Goal: Task Accomplishment & Management: Complete application form

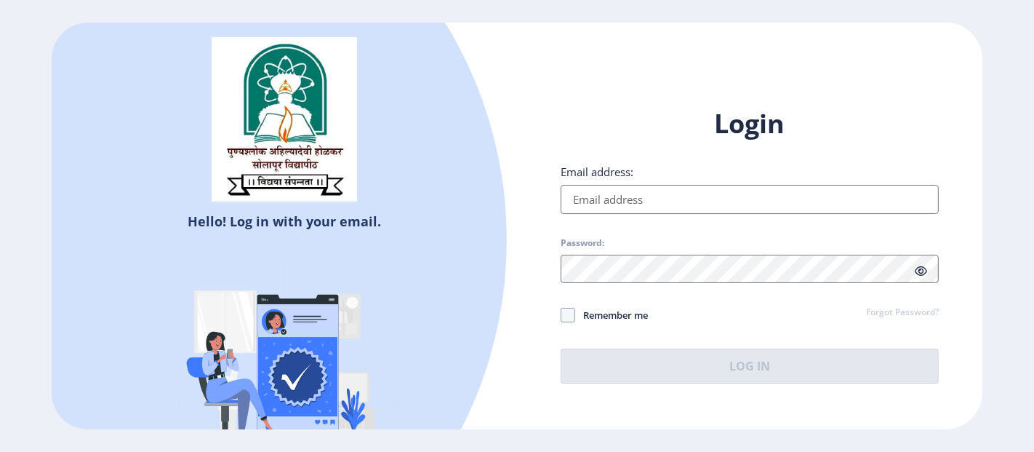
type input "[EMAIL_ADDRESS][DOMAIN_NAME]"
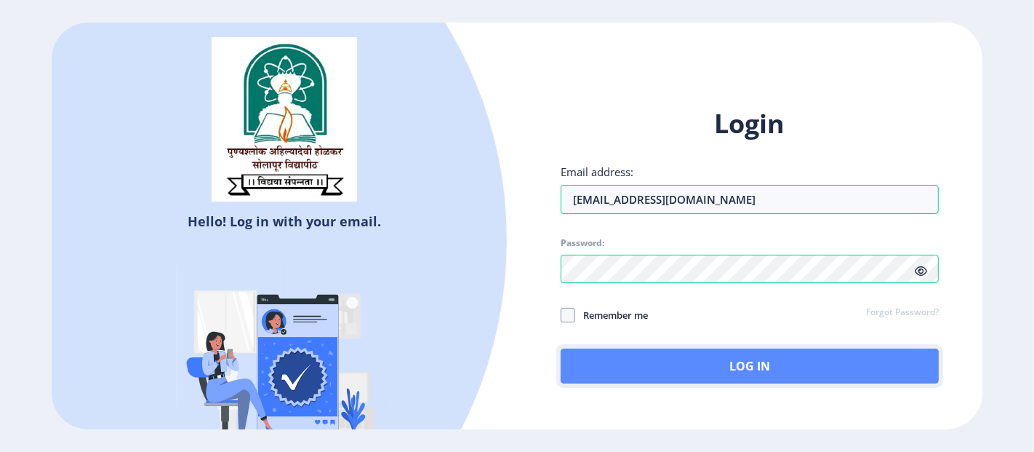
click at [585, 377] on button "Log In" at bounding box center [750, 365] width 378 height 35
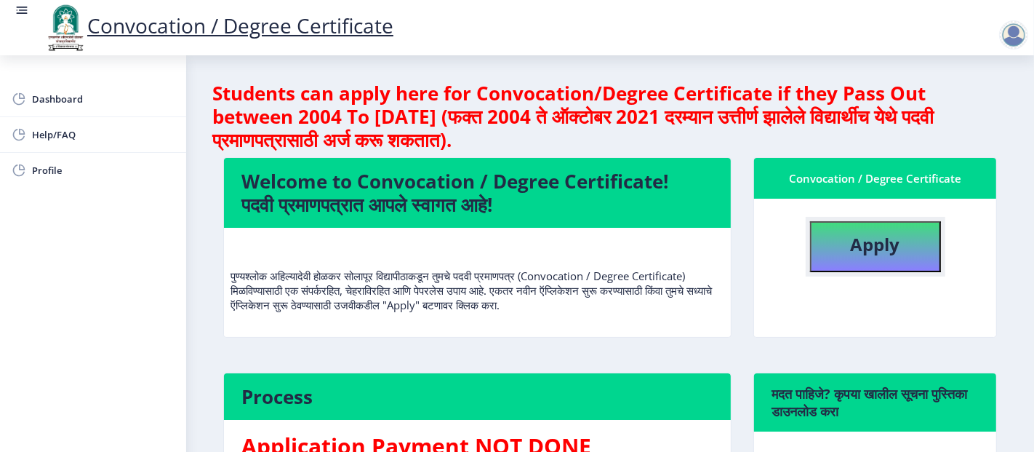
click at [833, 250] on button "Apply" at bounding box center [875, 246] width 131 height 51
select select
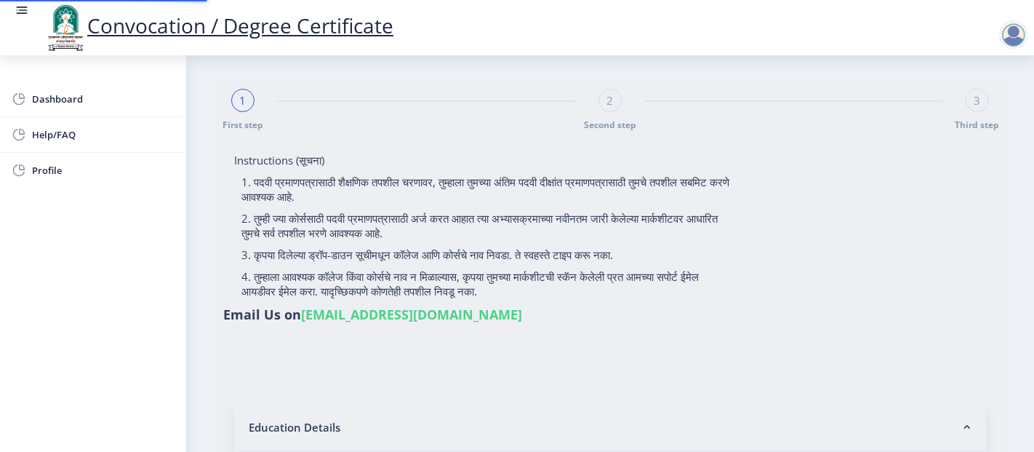
type input "P2029"
select select "Regular"
select select "2025"
select select "Grade A"
type input "100301"
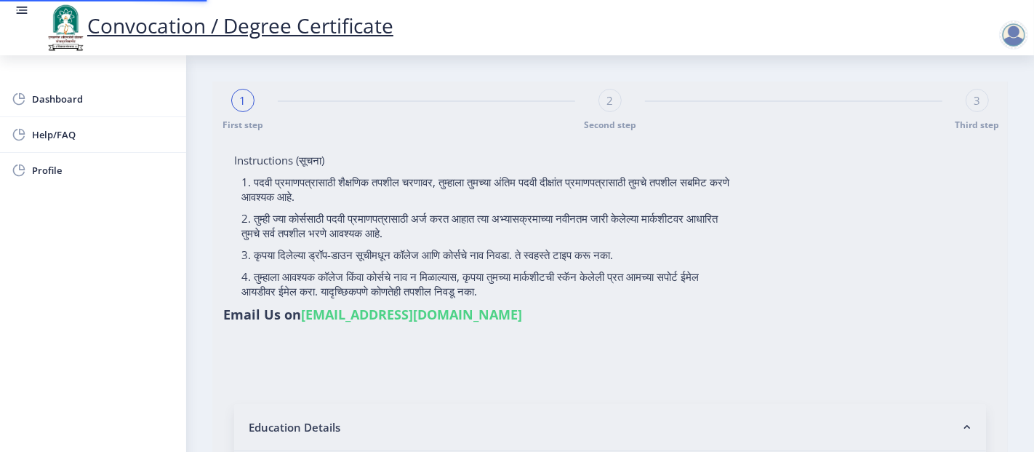
select select "August"
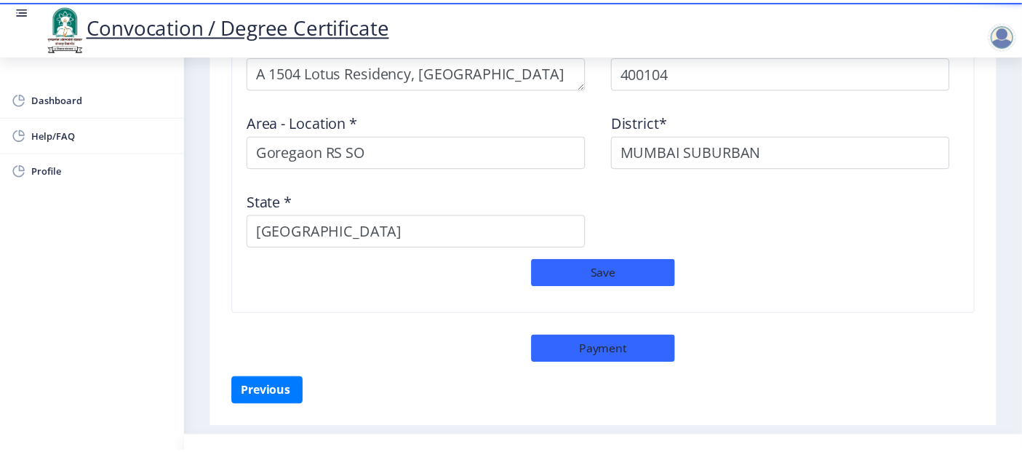
scroll to position [1283, 0]
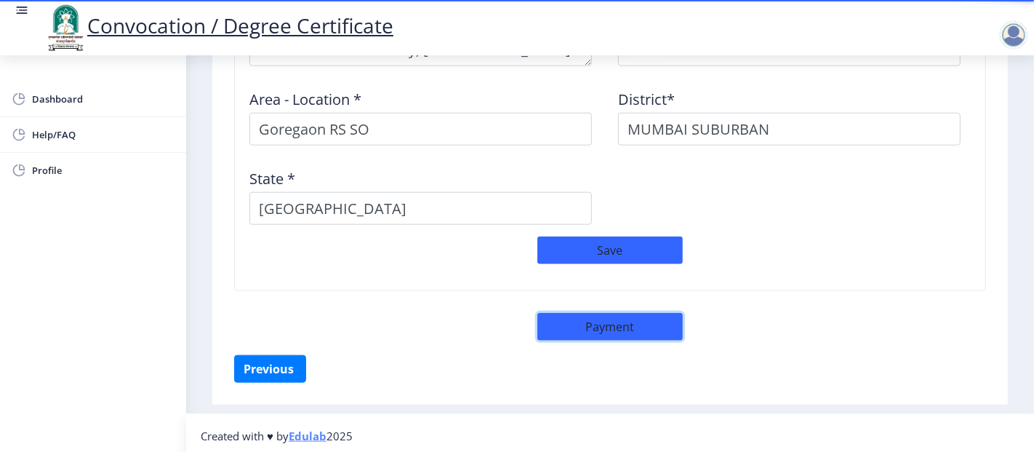
click at [626, 323] on button "Payment" at bounding box center [609, 327] width 145 height 28
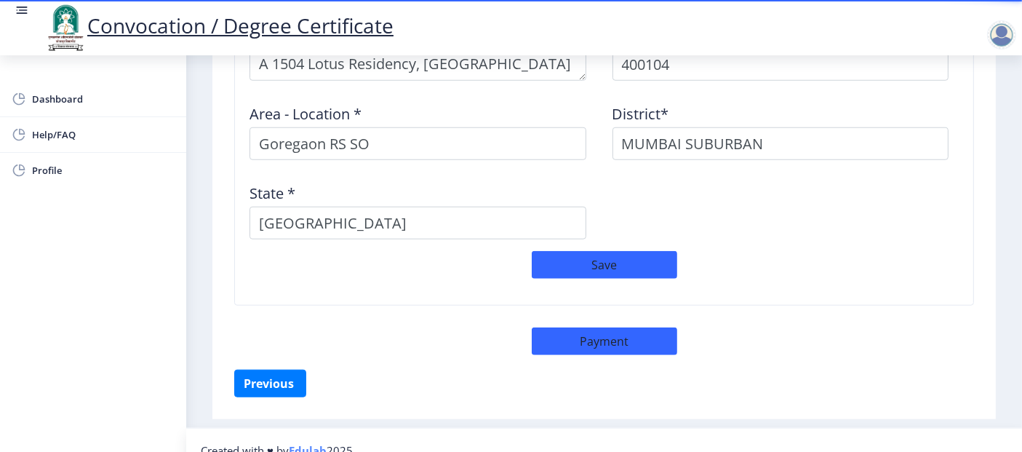
select select "sealed"
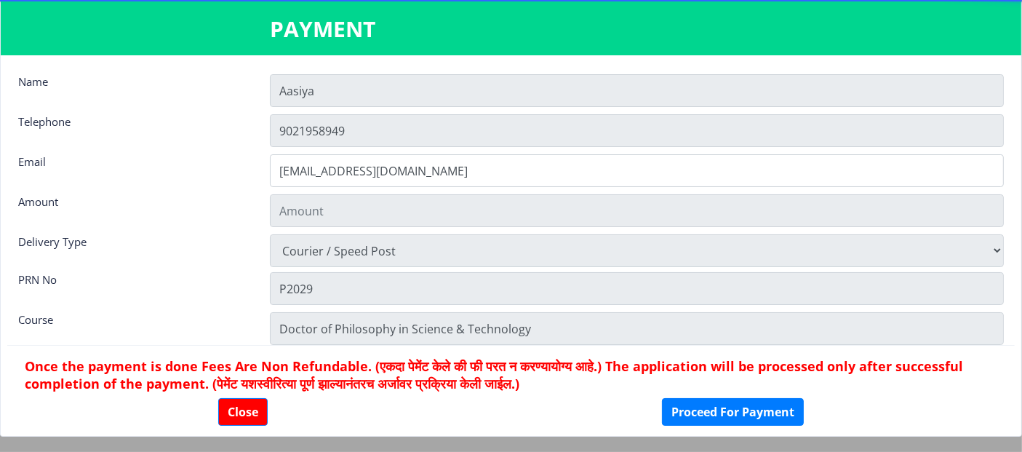
type input "1885"
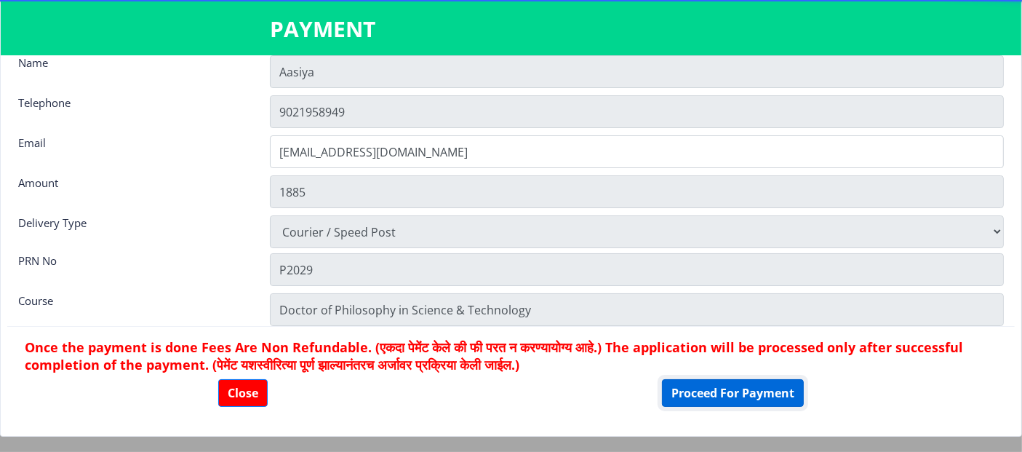
click at [710, 396] on button "Proceed For Payment" at bounding box center [733, 393] width 142 height 28
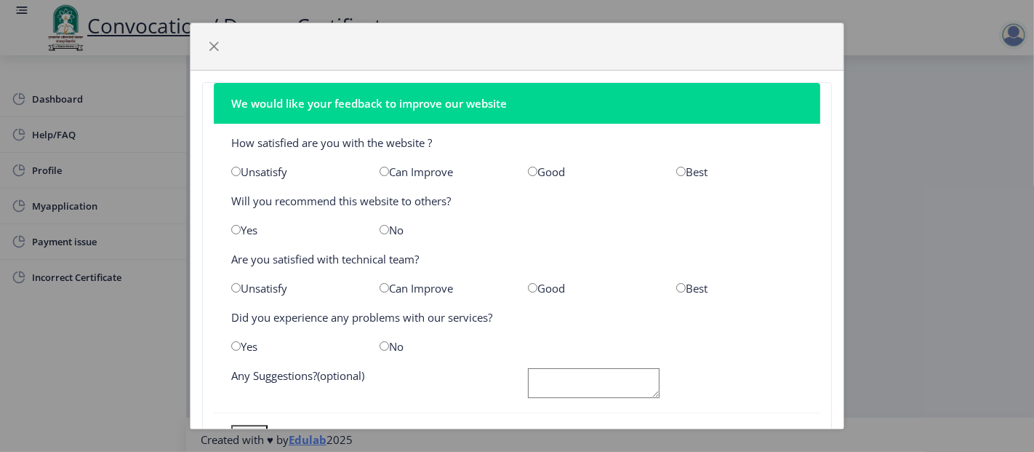
click at [382, 171] on input "radio" at bounding box center [384, 171] width 9 height 9
radio input "true"
click at [237, 225] on input "radio" at bounding box center [235, 229] width 9 height 9
radio input "true"
click at [381, 288] on input "radio" at bounding box center [384, 287] width 9 height 9
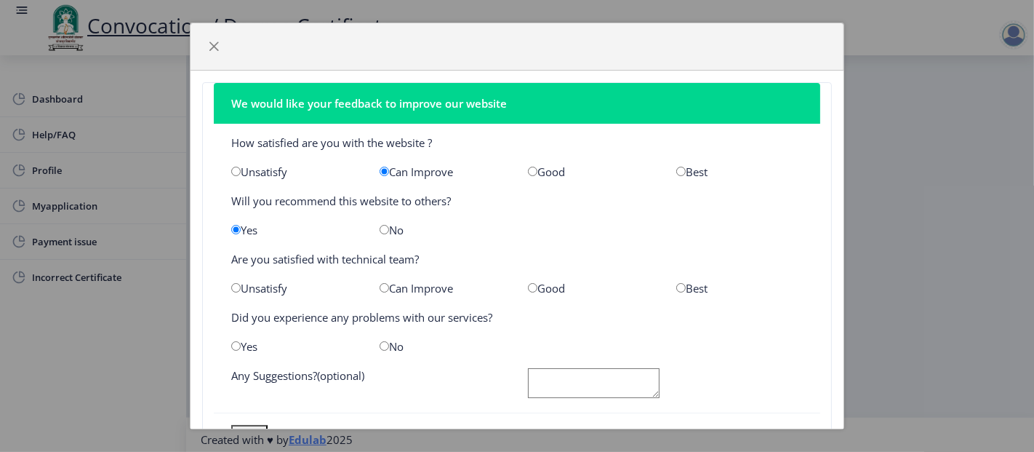
radio input "true"
click at [383, 341] on input "radio" at bounding box center [384, 345] width 9 height 9
radio input "true"
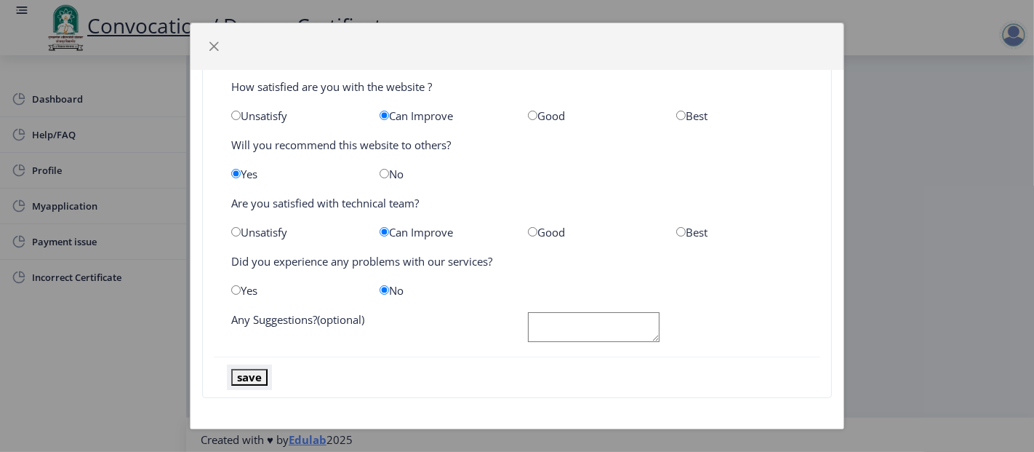
click at [231, 372] on button "save" at bounding box center [249, 377] width 36 height 17
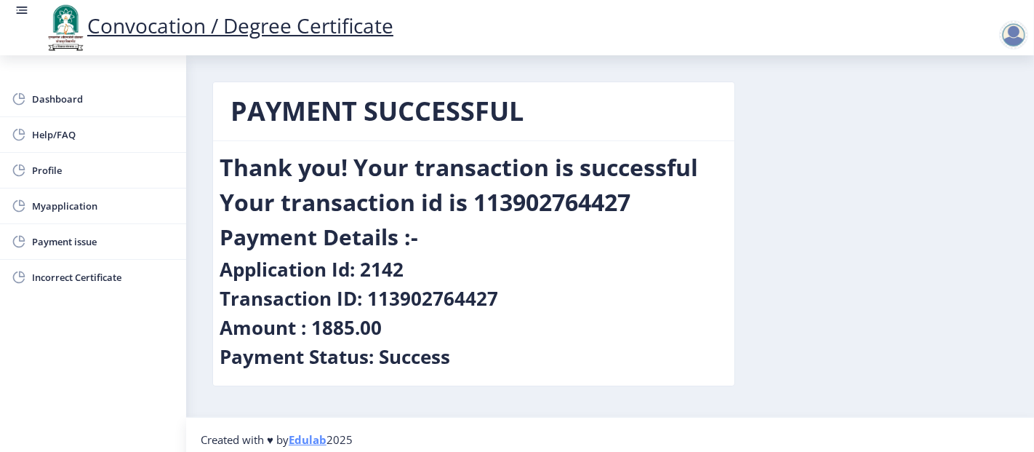
scroll to position [8, 0]
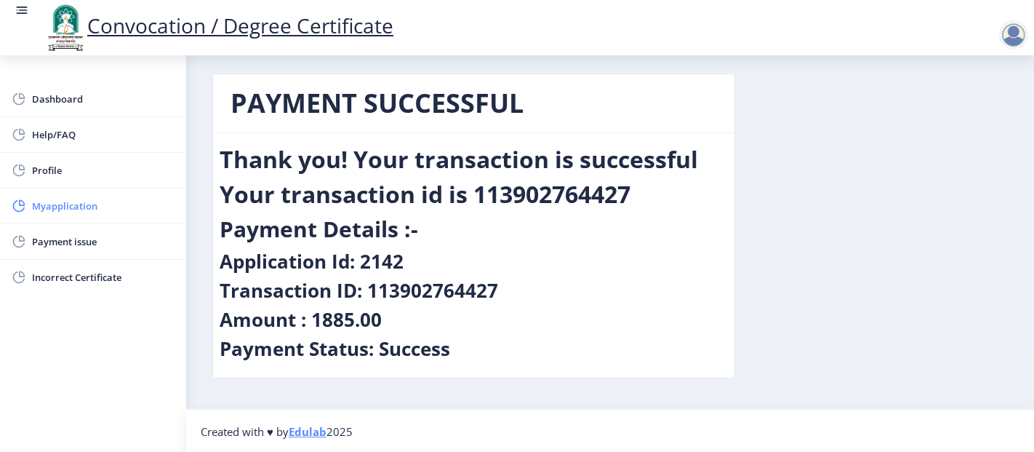
click at [68, 207] on span "Myapplication" at bounding box center [103, 205] width 143 height 17
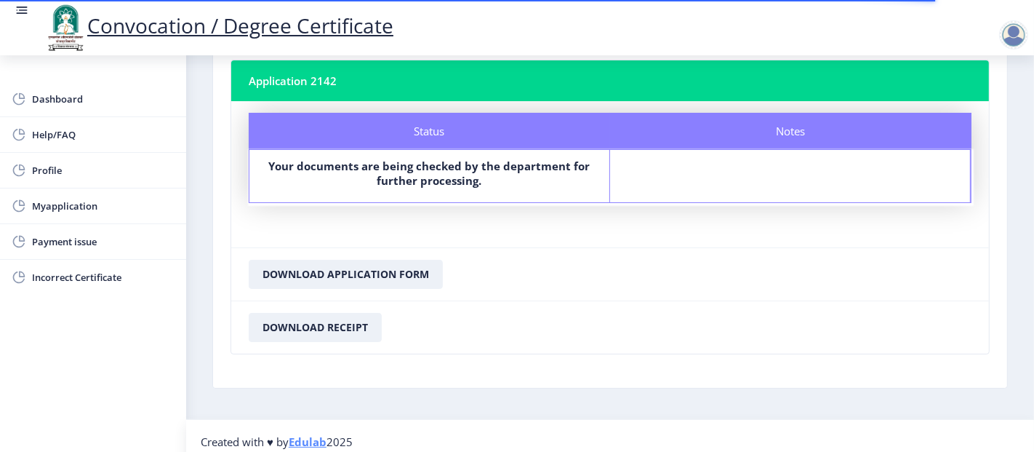
scroll to position [95, 0]
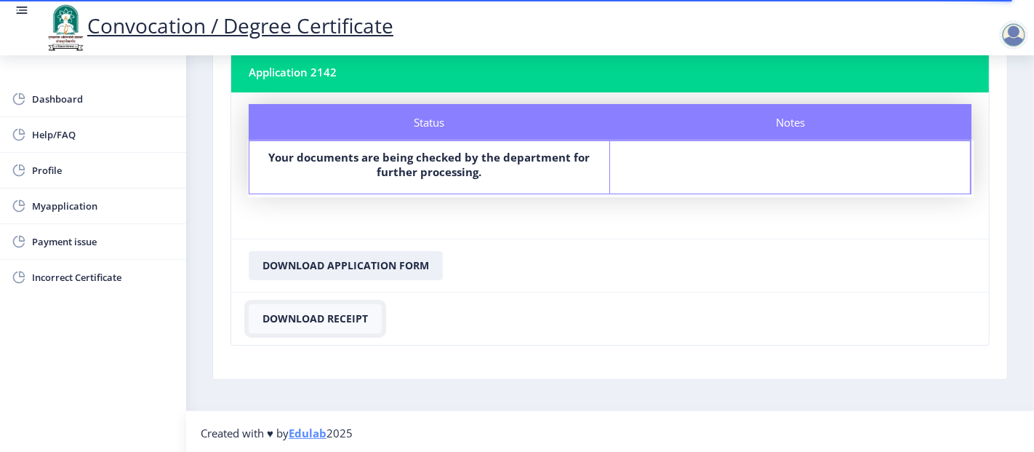
click at [343, 318] on button "Download Receipt" at bounding box center [315, 318] width 133 height 29
